Goal: Task Accomplishment & Management: Use online tool/utility

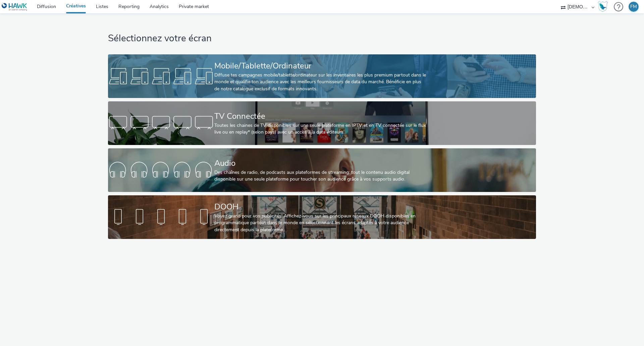
click at [235, 76] on div "Diffuse tes campagnes mobile/tablette/ordinateur sur les inventaires les plus p…" at bounding box center [320, 82] width 213 height 20
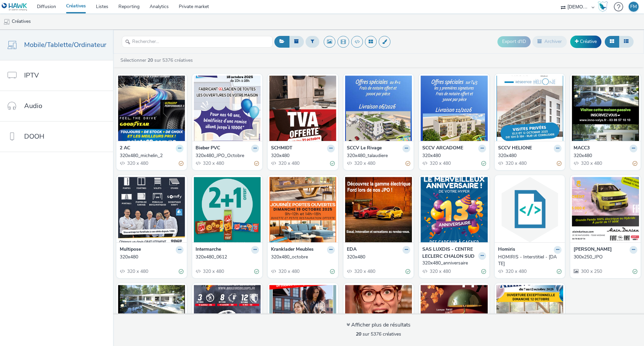
click at [178, 149] on icon at bounding box center [179, 148] width 3 height 4
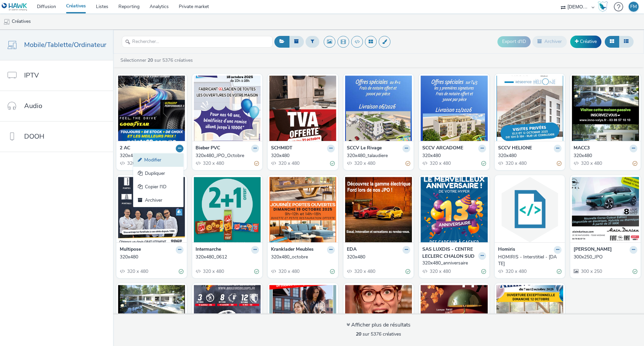
click at [169, 163] on link "Modifier" at bounding box center [158, 159] width 50 height 13
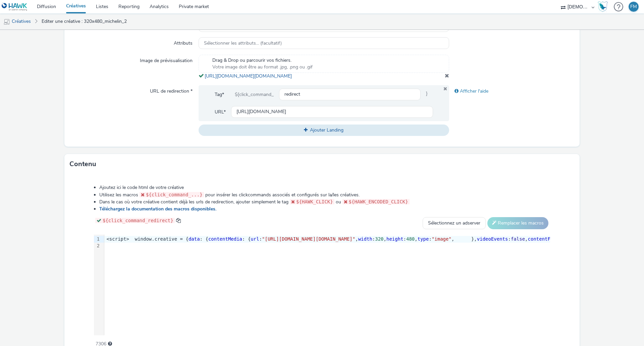
scroll to position [247, 0]
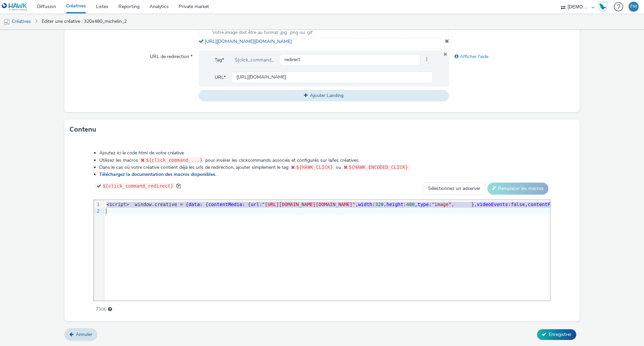
copy div "<script> window.creative = { data : { contentMedia : { url : "[URL][DOMAIN_NAME…"
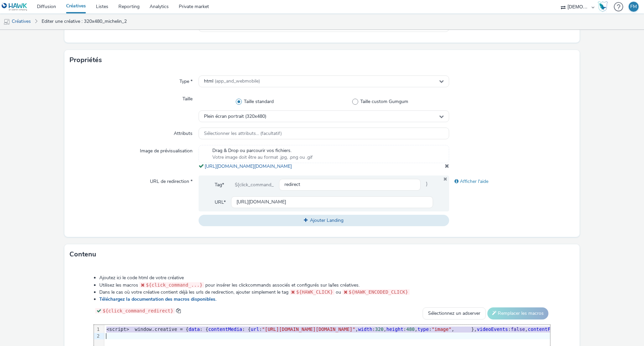
scroll to position [12, 0]
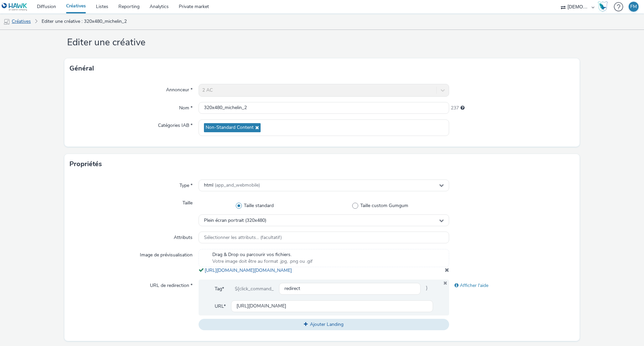
click at [21, 23] on link "Créatives" at bounding box center [17, 21] width 34 height 16
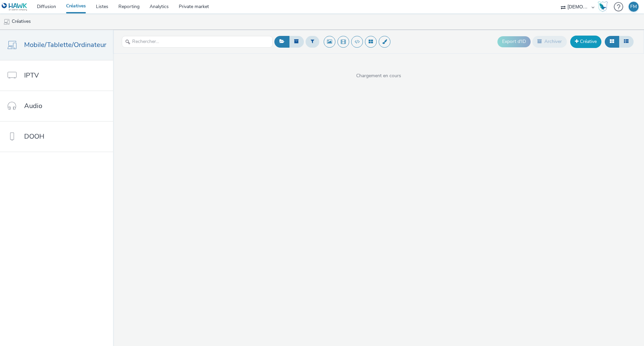
click at [584, 39] on link "Créative" at bounding box center [585, 42] width 31 height 12
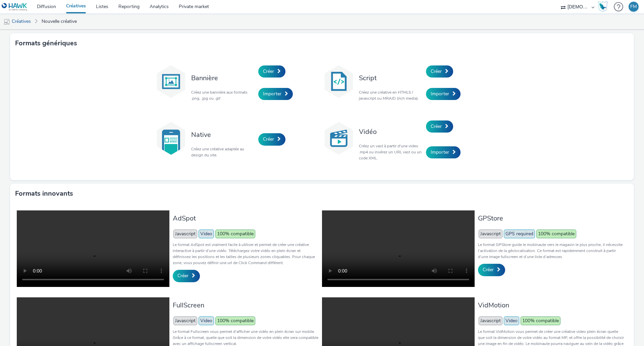
click at [452, 68] on div "Créer" at bounding box center [458, 71] width 64 height 23
click at [434, 70] on span "Créer" at bounding box center [436, 71] width 11 height 6
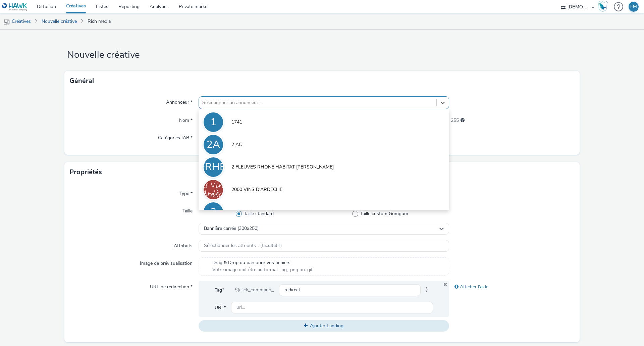
click at [278, 100] on div at bounding box center [317, 103] width 231 height 8
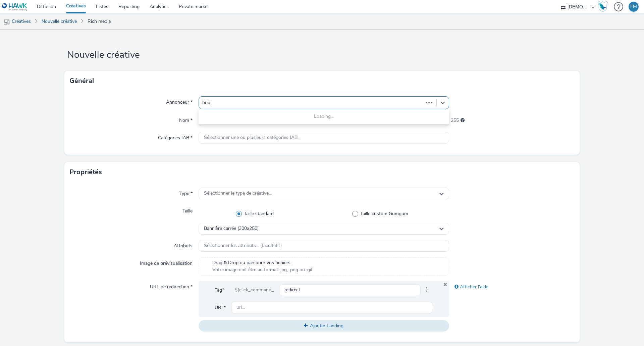
type input "briqu"
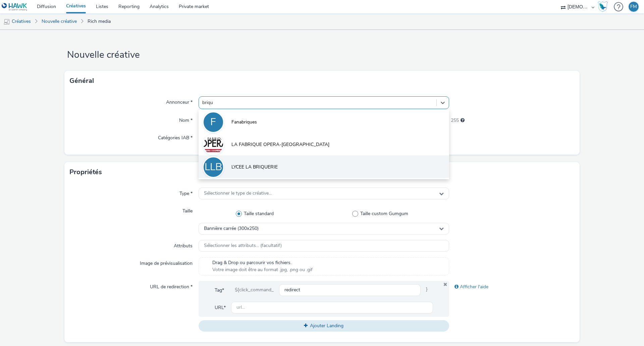
click at [265, 168] on span "LYCEE LA BRIQUERIE" at bounding box center [254, 167] width 46 height 7
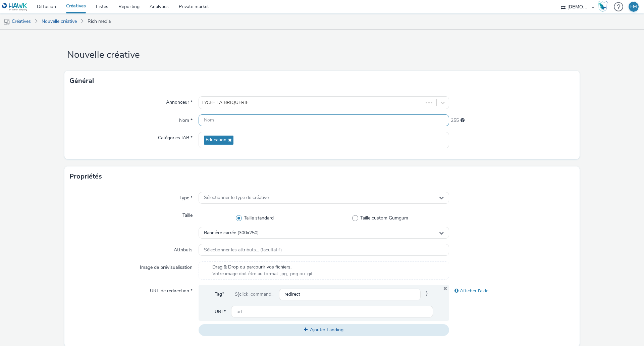
click at [233, 121] on input "text" at bounding box center [324, 120] width 250 height 12
type input "320x480"
click at [266, 77] on div "Général" at bounding box center [321, 81] width 515 height 20
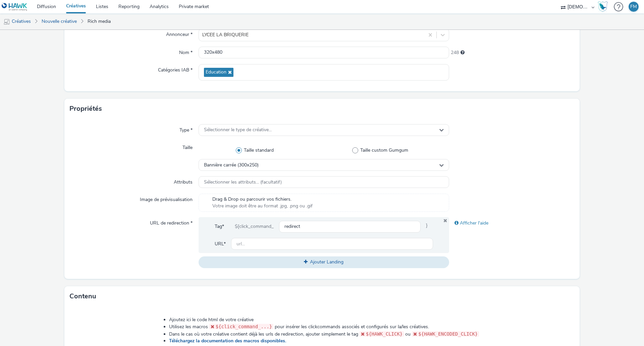
scroll to position [101, 0]
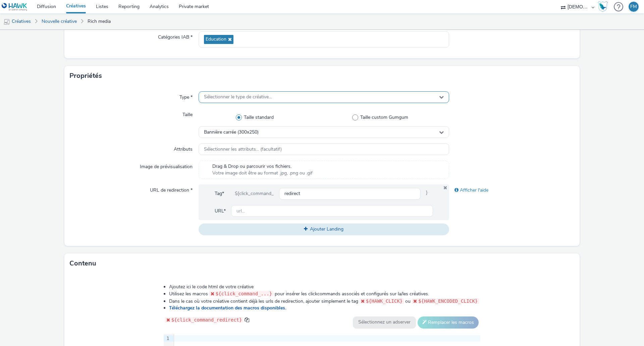
click at [241, 98] on span "Sélectionner le type de créative..." at bounding box center [238, 97] width 68 height 6
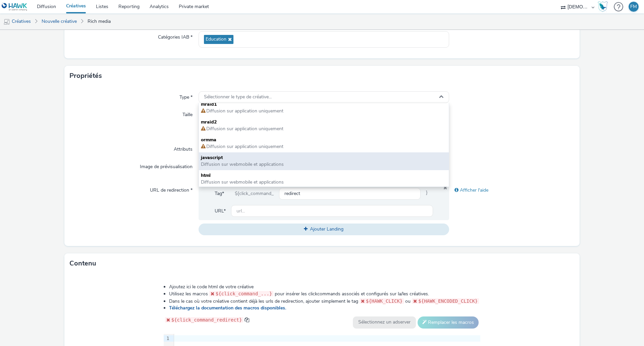
scroll to position [5, 0]
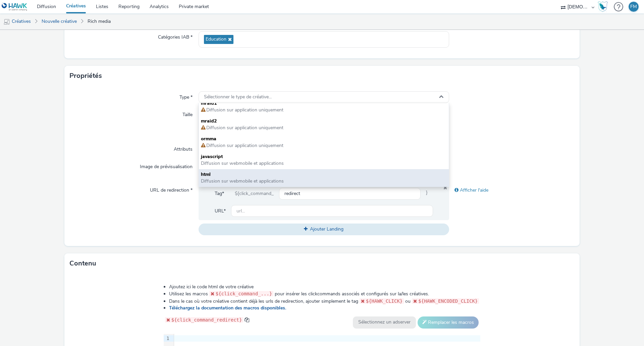
click at [230, 173] on span "html" at bounding box center [324, 174] width 246 height 7
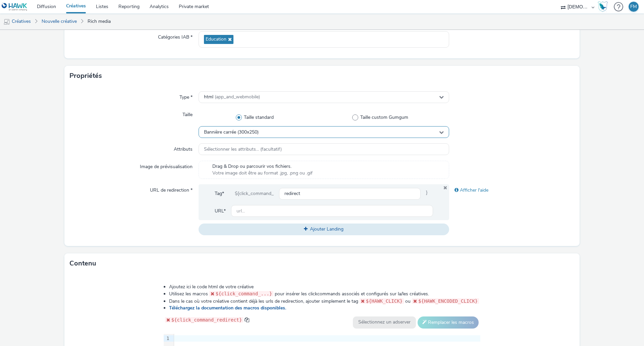
click at [245, 130] on span "Bannière carrée (300x250)" at bounding box center [231, 132] width 55 height 6
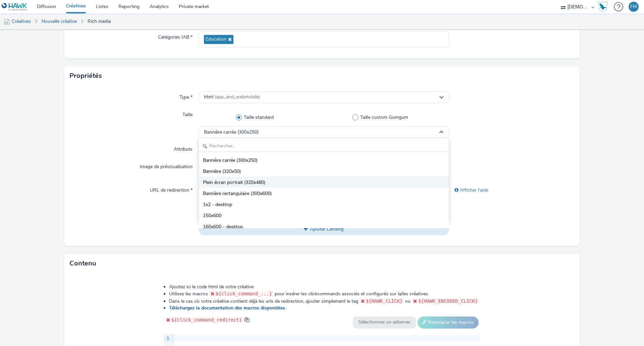
click at [255, 182] on span "Plein écran portrait (320x480)" at bounding box center [234, 182] width 62 height 7
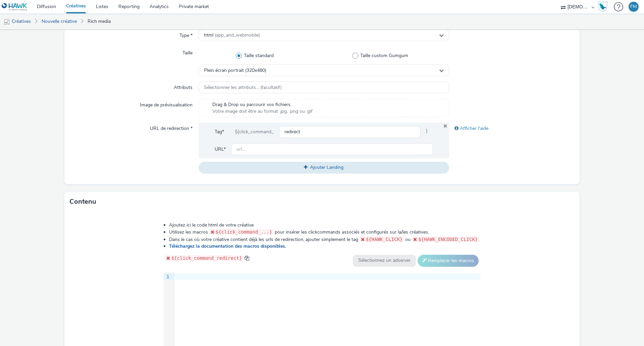
scroll to position [234, 0]
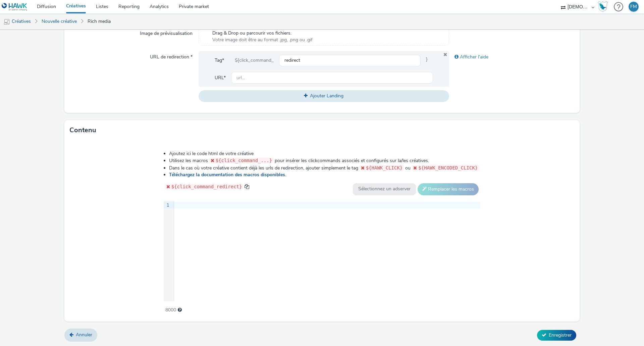
click at [233, 202] on div at bounding box center [327, 205] width 306 height 7
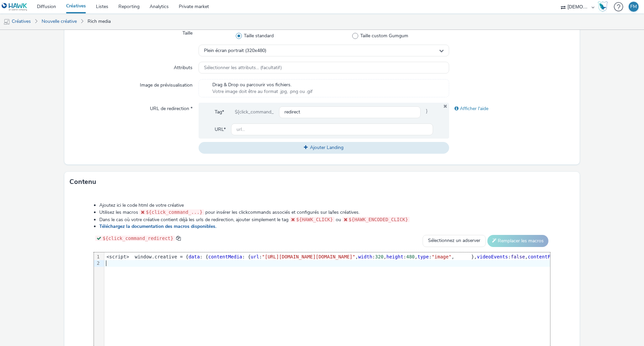
scroll to position [100, 0]
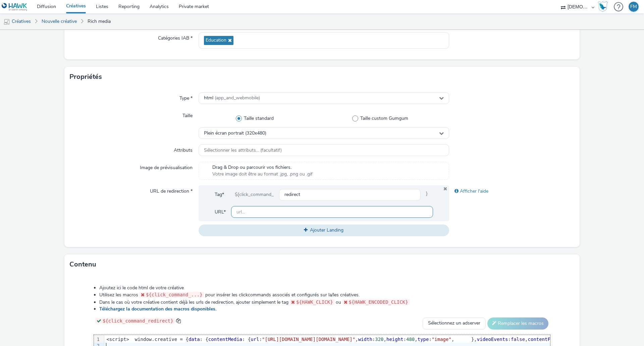
click at [239, 214] on input "text" at bounding box center [332, 212] width 202 height 12
paste input "[URL][DOMAIN_NAME][PERSON_NAME]"
type input "[URL][DOMAIN_NAME][PERSON_NAME]"
click at [502, 234] on div "Afficher l'aide" at bounding box center [511, 210] width 125 height 51
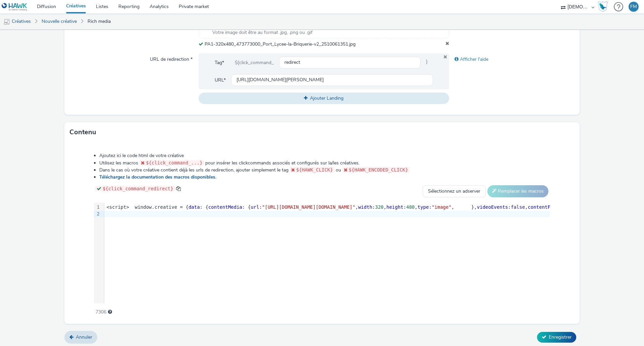
scroll to position [243, 0]
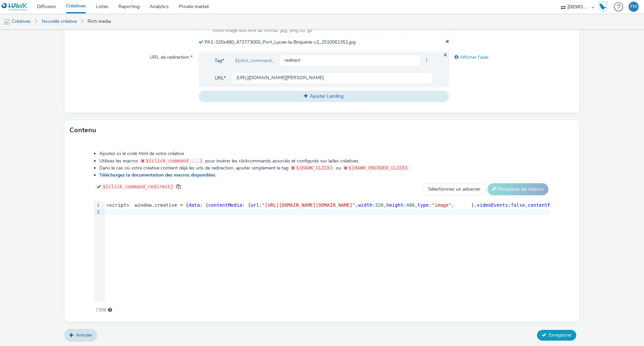
click at [549, 337] on span "Enregistrer" at bounding box center [560, 335] width 23 height 6
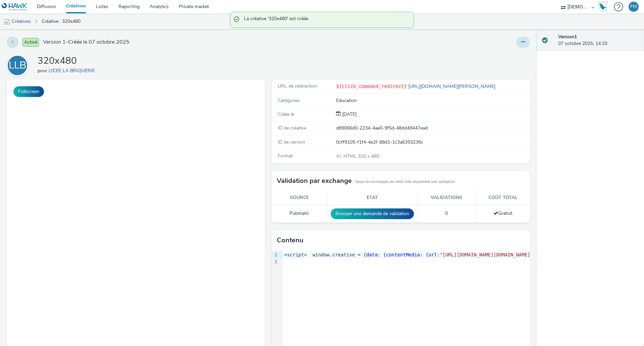
click at [516, 45] on button at bounding box center [523, 42] width 14 height 11
click at [503, 57] on link "Modifier" at bounding box center [505, 55] width 50 height 13
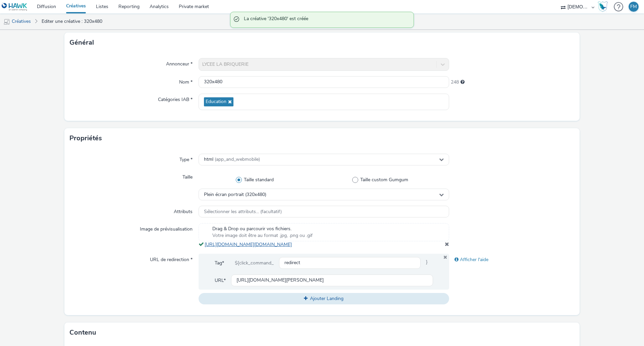
scroll to position [67, 0]
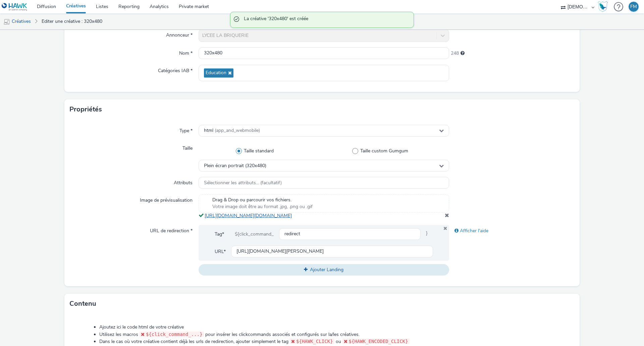
click at [270, 214] on link "[URL][DOMAIN_NAME][DOMAIN_NAME]" at bounding box center [250, 215] width 90 height 6
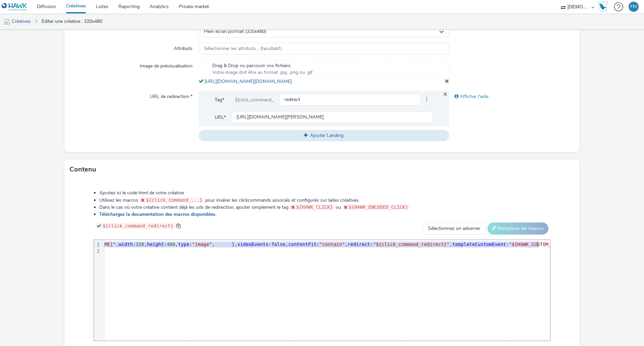
scroll to position [0, 253]
drag, startPoint x: 319, startPoint y: 248, endPoint x: 477, endPoint y: 251, distance: 158.3
click at [102, 247] on span ""[URL][DOMAIN_NAME][DOMAIN_NAME]"" at bounding box center [54, 243] width 93 height 5
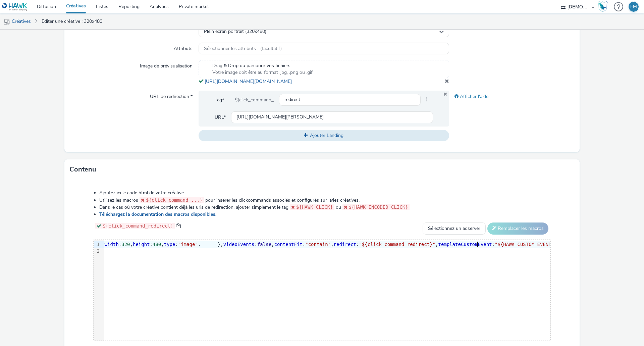
scroll to position [247, 0]
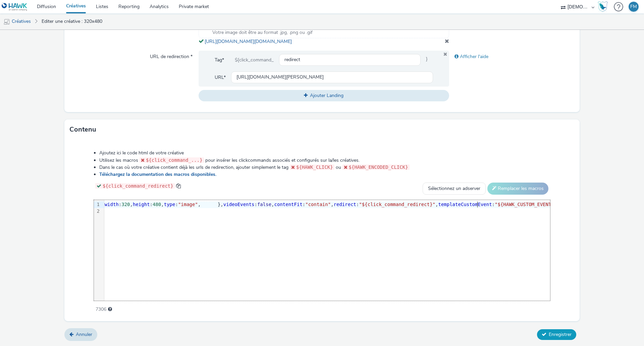
click at [558, 330] on button "Enregistrer" at bounding box center [556, 334] width 39 height 11
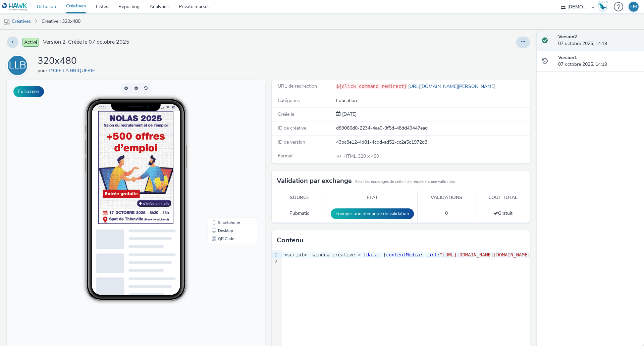
click at [41, 6] on link "Diffusion" at bounding box center [46, 6] width 29 height 13
